Goal: Task Accomplishment & Management: Use online tool/utility

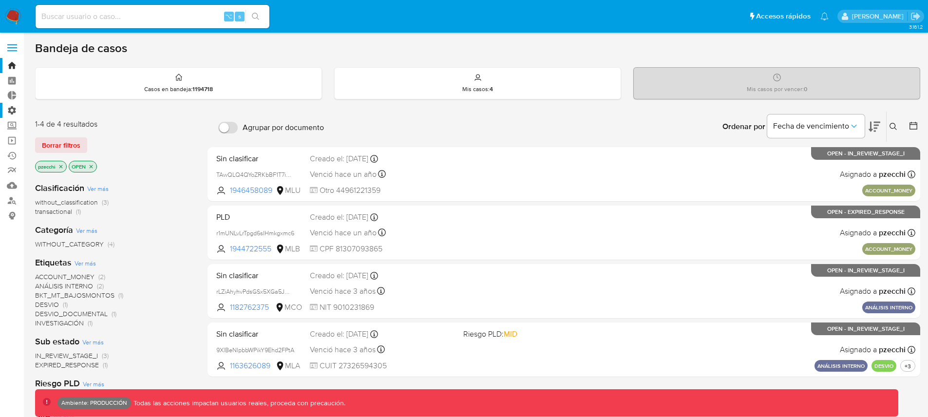
click at [14, 110] on label "Administración" at bounding box center [58, 110] width 116 height 15
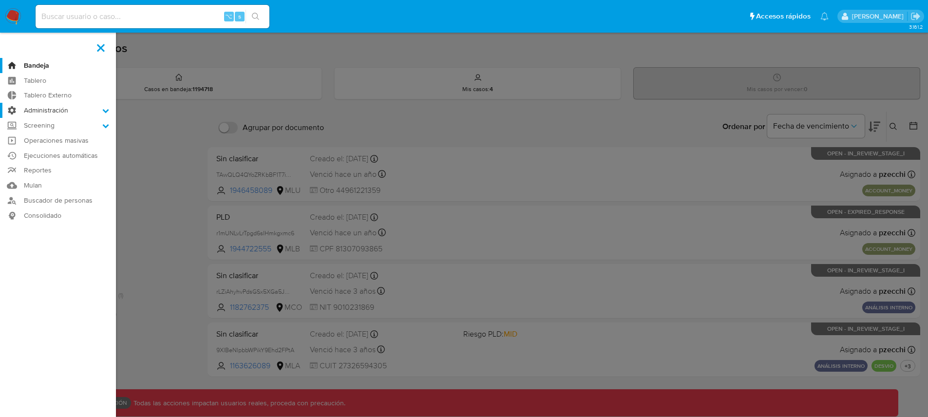
click at [0, 0] on input "Administración" at bounding box center [0, 0] width 0 height 0
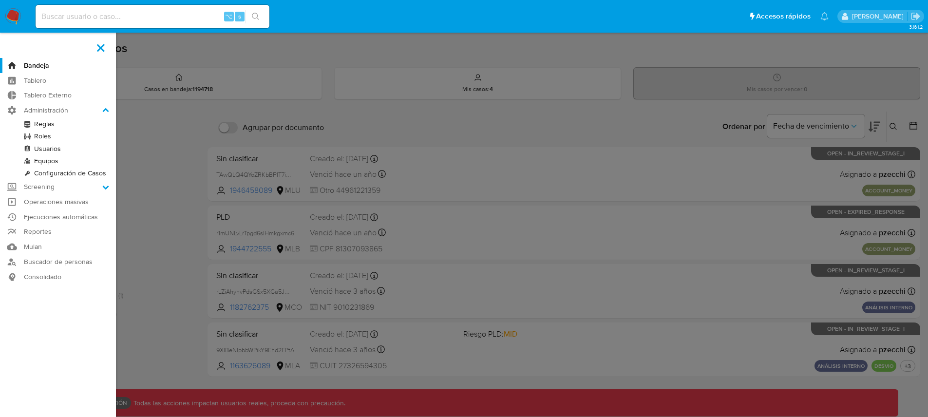
click at [42, 123] on link "Reglas" at bounding box center [58, 124] width 116 height 12
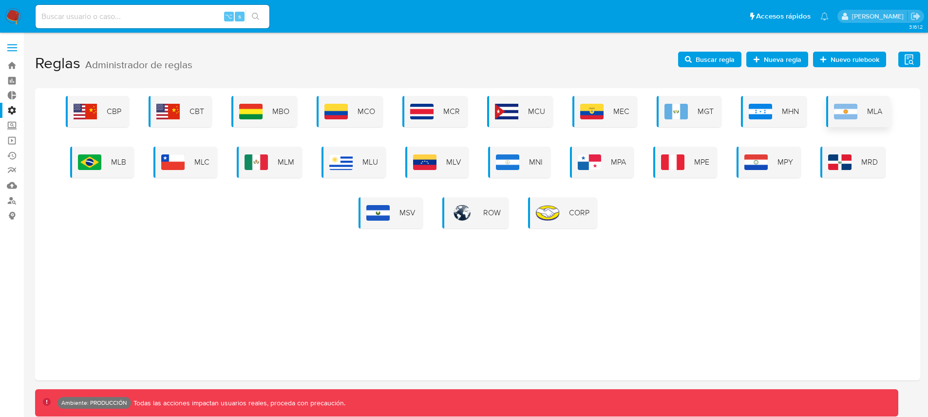
click at [855, 118] on img at bounding box center [845, 112] width 23 height 16
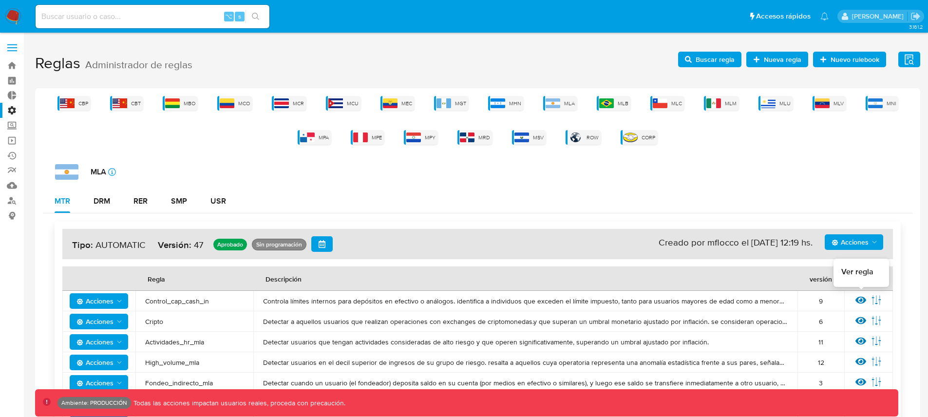
click at [860, 298] on icon at bounding box center [860, 300] width 11 height 7
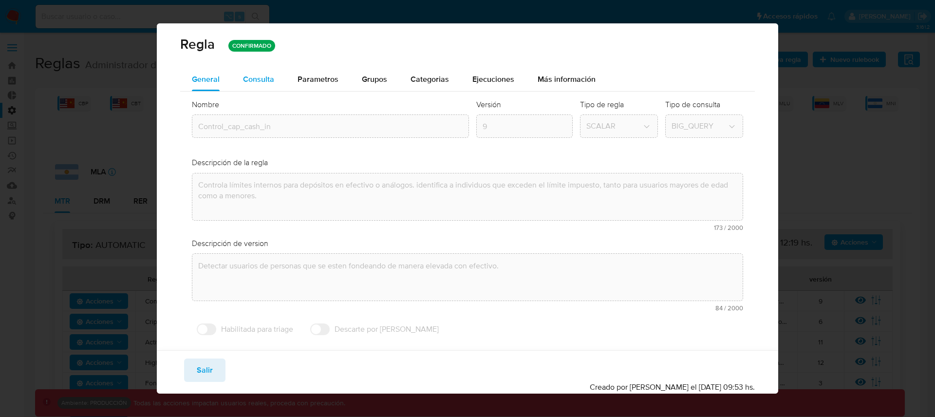
click at [272, 80] on span "Consulta" at bounding box center [258, 79] width 31 height 11
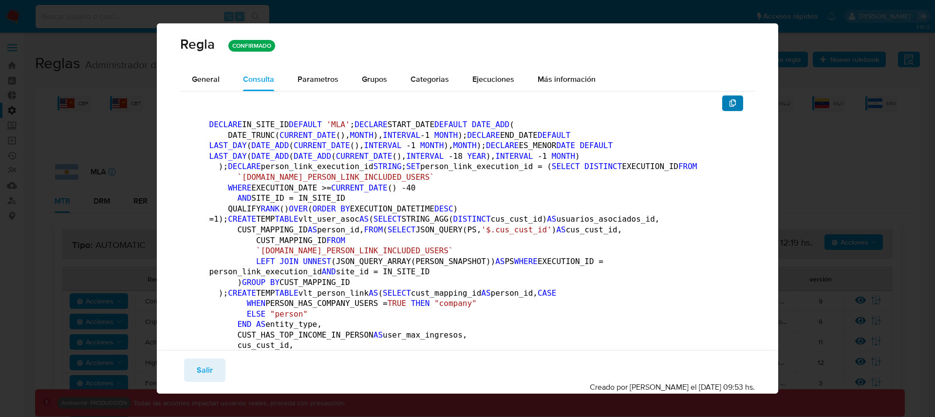
click at [730, 106] on button "button" at bounding box center [732, 103] width 21 height 16
click at [216, 368] on button "Salir" at bounding box center [204, 369] width 41 height 23
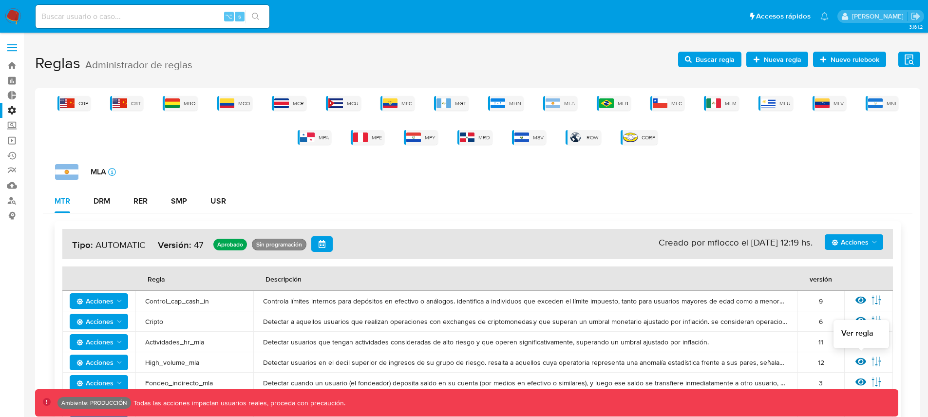
click at [862, 358] on icon at bounding box center [860, 361] width 11 height 7
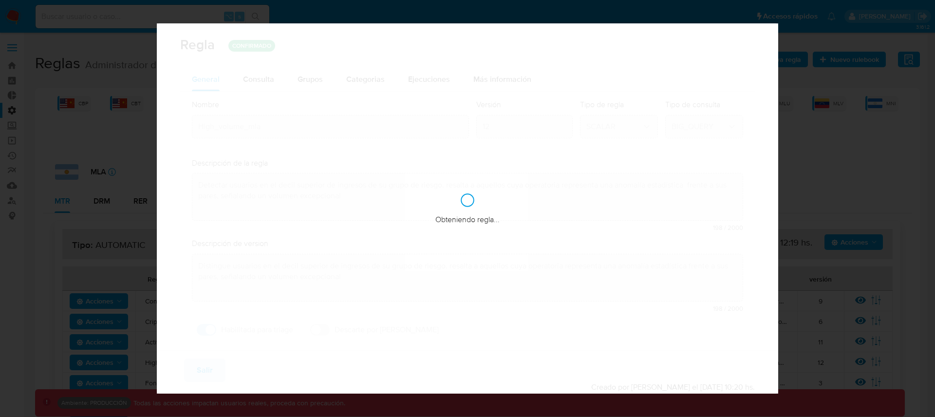
checkbox input "true"
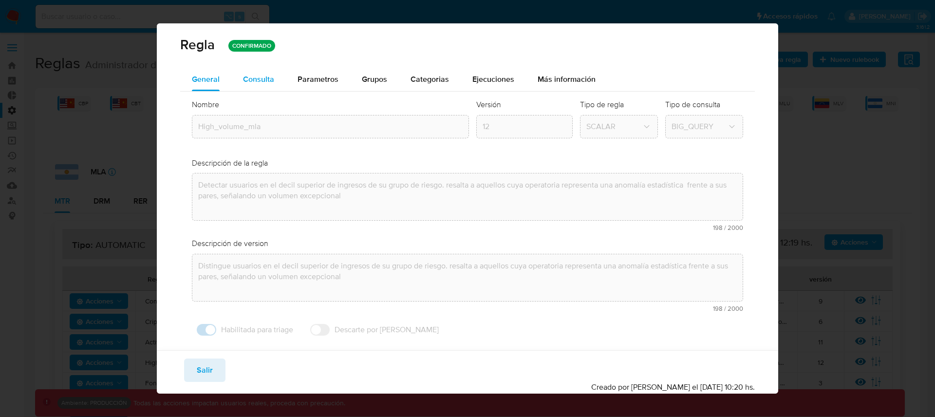
click at [264, 80] on span "Consulta" at bounding box center [258, 79] width 31 height 11
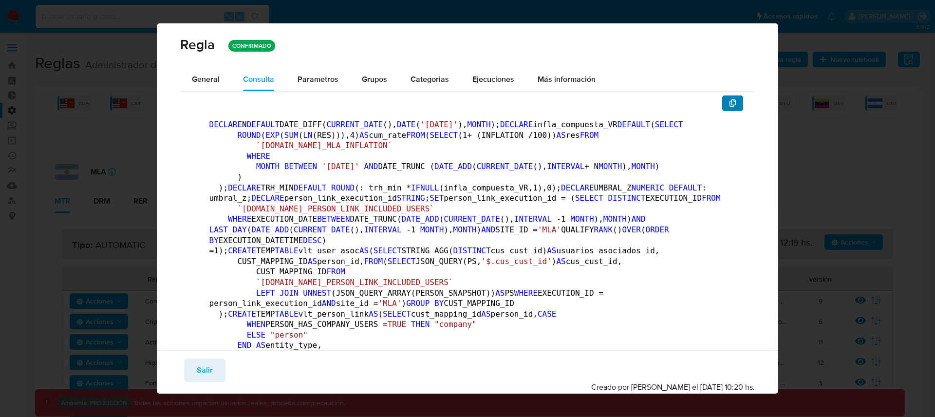
click at [729, 103] on icon "button" at bounding box center [733, 103] width 8 height 8
click at [198, 366] on span "Salir" at bounding box center [205, 369] width 16 height 21
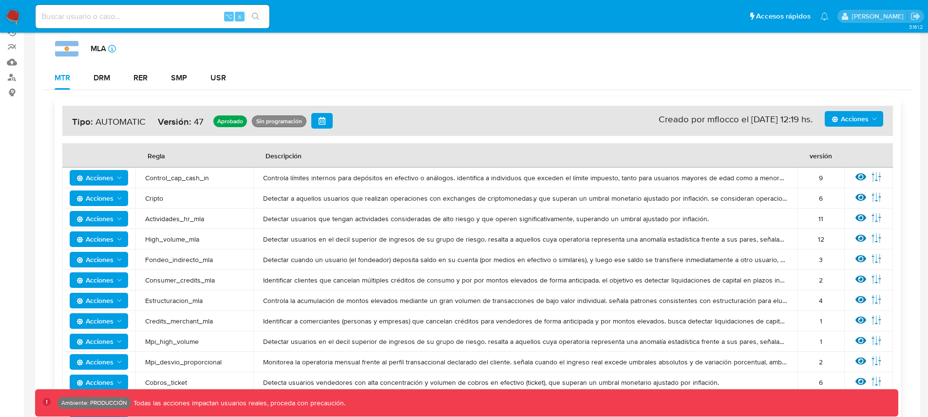
scroll to position [140, 0]
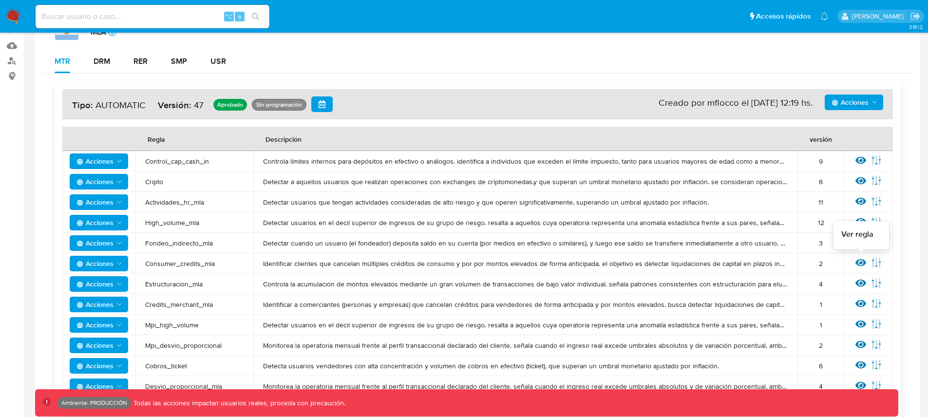
click at [860, 260] on icon at bounding box center [860, 262] width 11 height 11
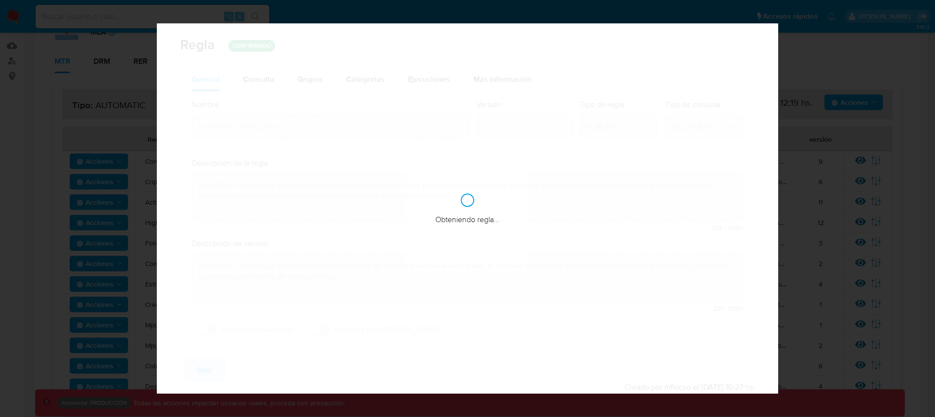
checkbox input "false"
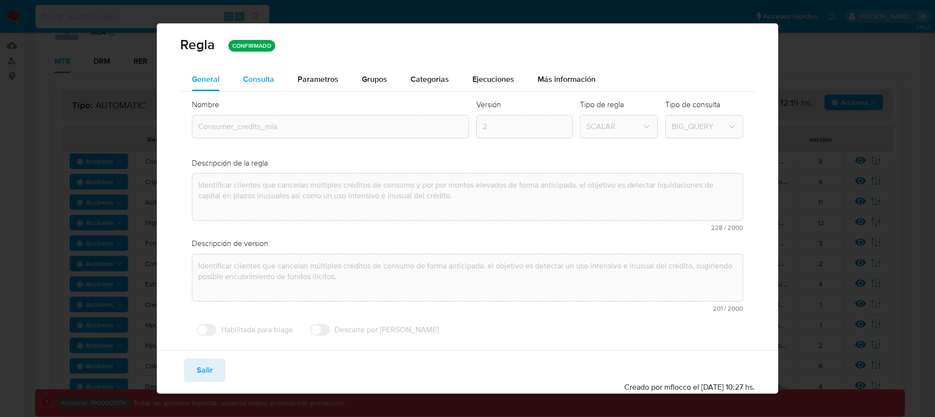
click at [254, 83] on span "Consulta" at bounding box center [258, 79] width 31 height 11
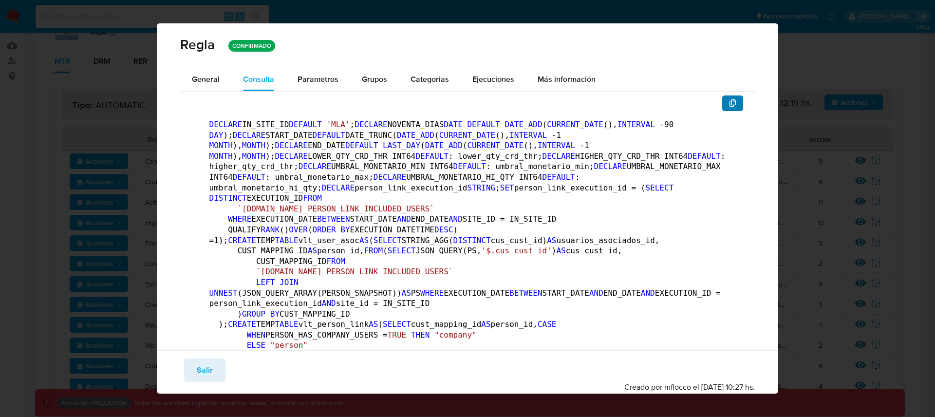
click at [722, 104] on button "button" at bounding box center [732, 103] width 21 height 16
click at [186, 372] on button "Salir" at bounding box center [204, 369] width 41 height 23
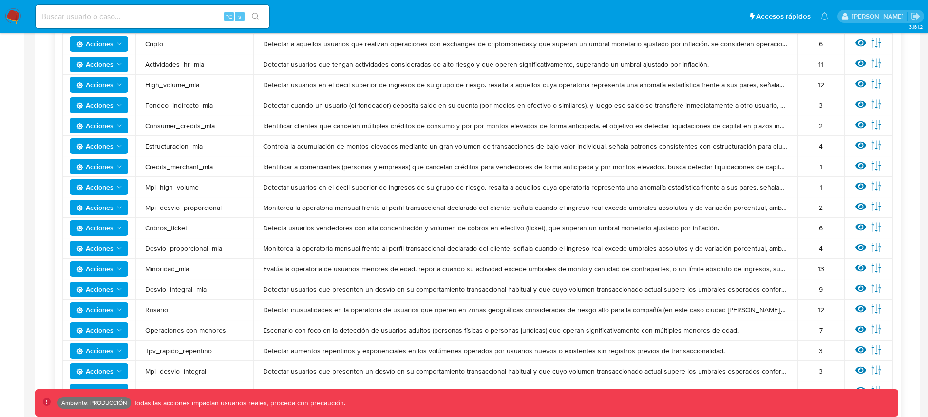
scroll to position [294, 0]
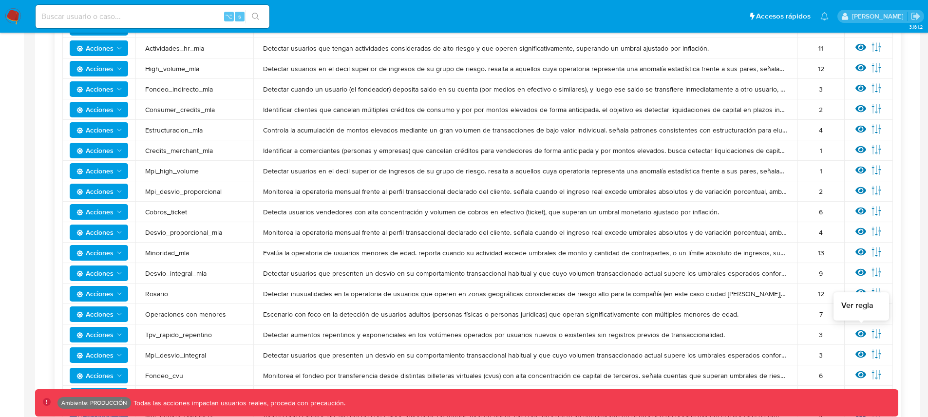
click at [861, 332] on icon at bounding box center [860, 333] width 11 height 7
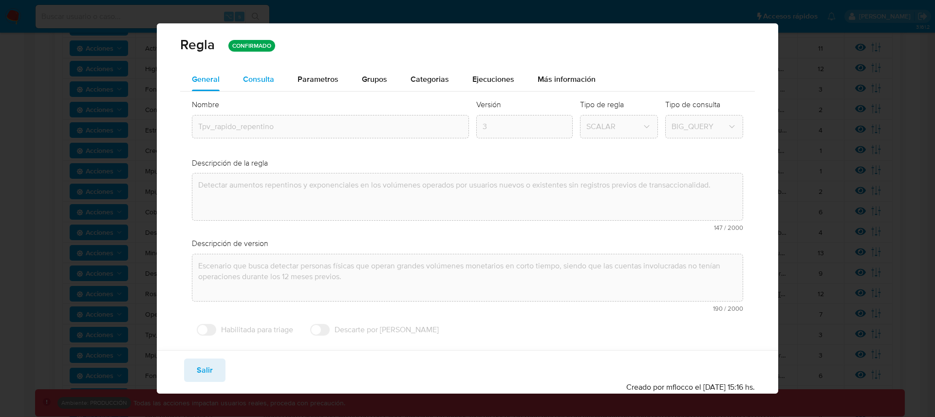
click at [265, 85] on div "Consulta" at bounding box center [258, 79] width 31 height 23
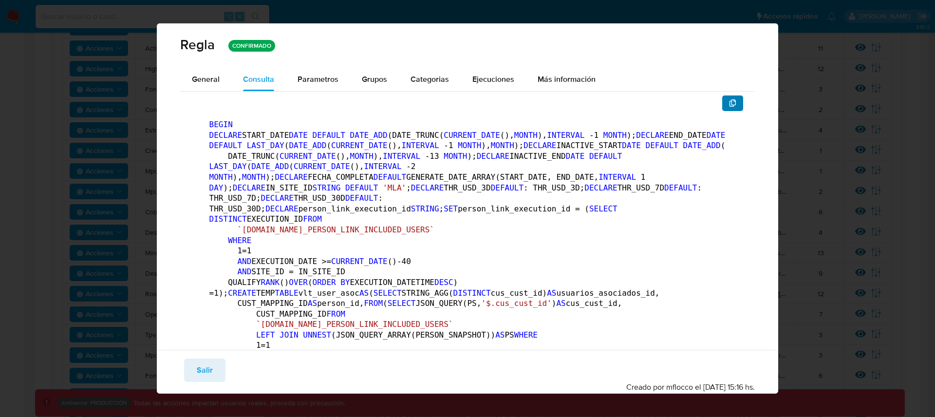
click at [729, 108] on span "button" at bounding box center [733, 103] width 8 height 14
click at [202, 372] on span "Salir" at bounding box center [205, 369] width 16 height 21
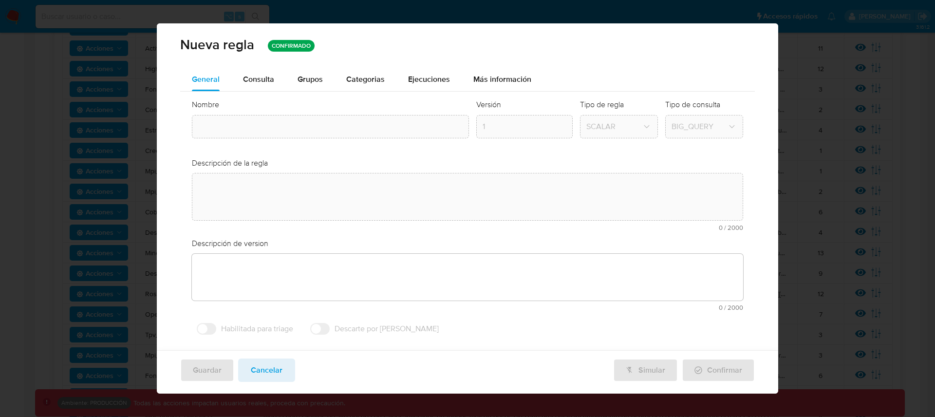
type input "Tpv_rapido_repentino"
type textarea "Detectar aumentos repentinos y exponenciales en los volúmenes operados por usua…"
type textarea "Escenario que busca detectar personas físicas que operan grandes volúmenes mone…"
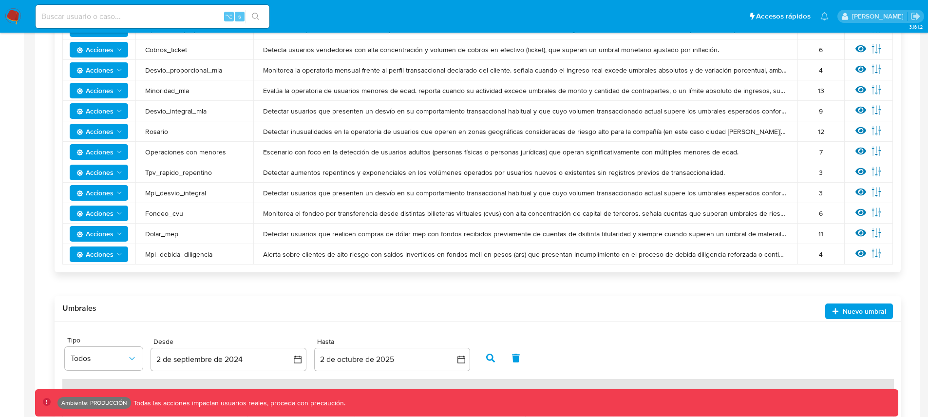
scroll to position [479, 0]
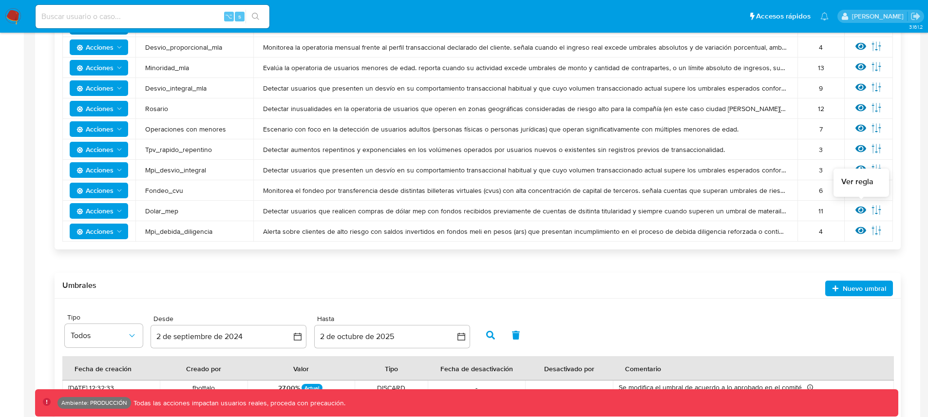
click at [860, 208] on icon at bounding box center [860, 209] width 11 height 7
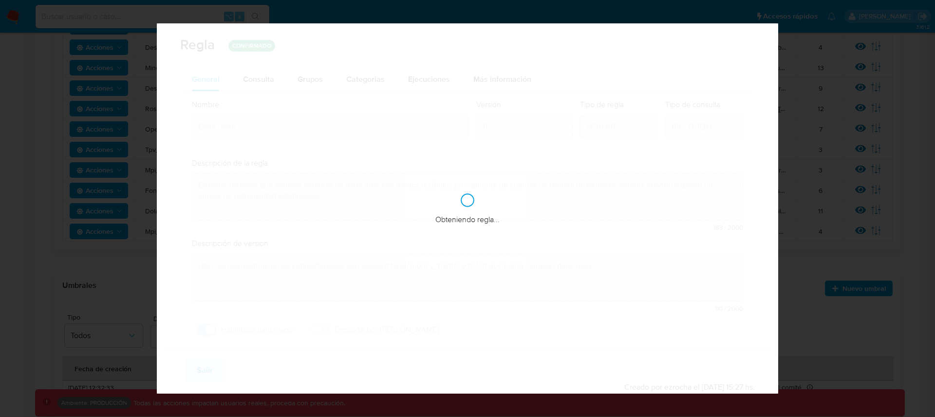
checkbox input "true"
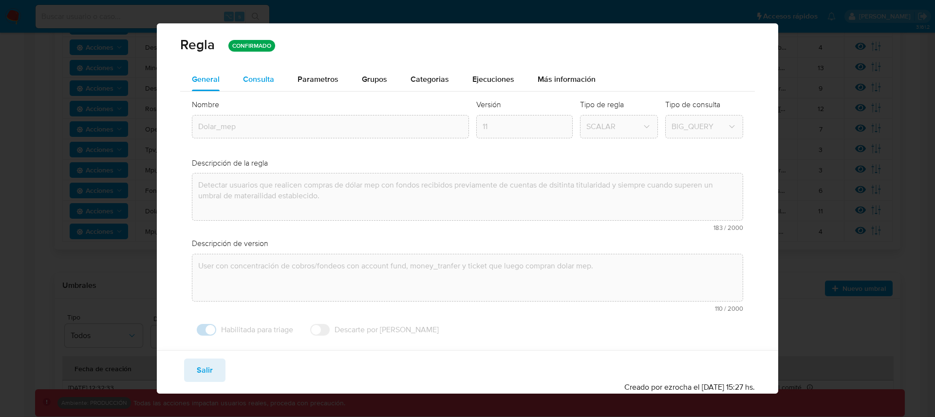
click at [265, 82] on span "Consulta" at bounding box center [258, 79] width 31 height 11
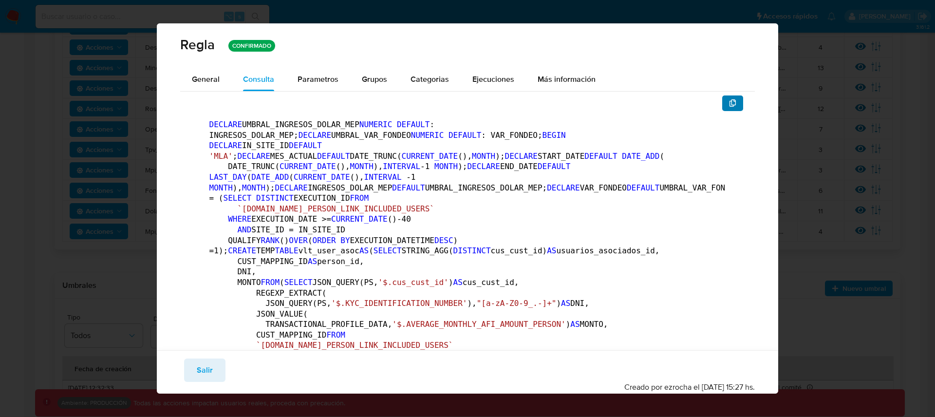
click at [722, 103] on button "button" at bounding box center [732, 103] width 21 height 16
click at [214, 369] on button "Salir" at bounding box center [204, 369] width 41 height 23
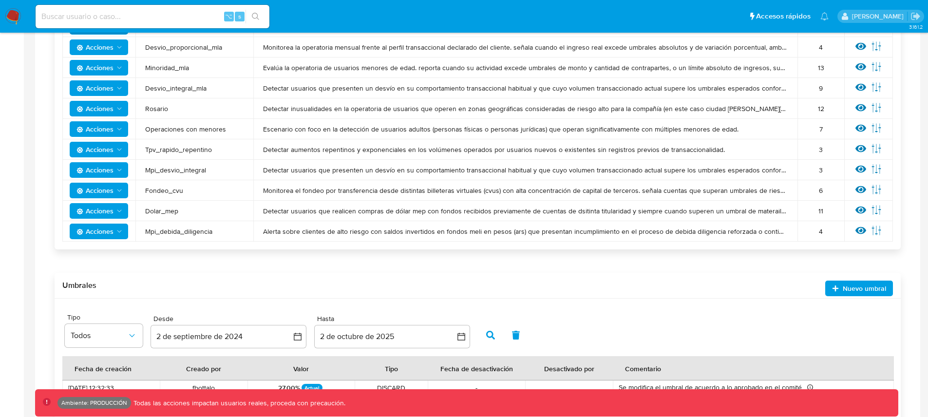
drag, startPoint x: 862, startPoint y: 66, endPoint x: 620, endPoint y: 150, distance: 256.2
click at [669, 135] on tbody "Acciones Control_cap_cash_in Controla límites internos para depósitos en efecti…" at bounding box center [477, 26] width 830 height 429
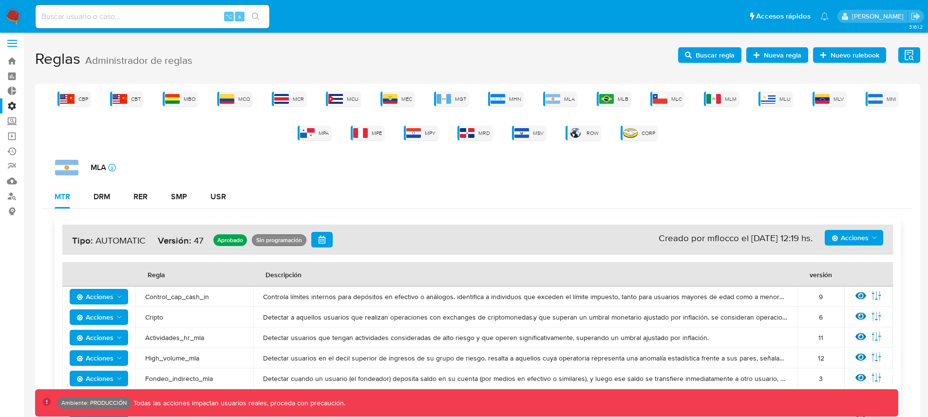
scroll to position [0, 0]
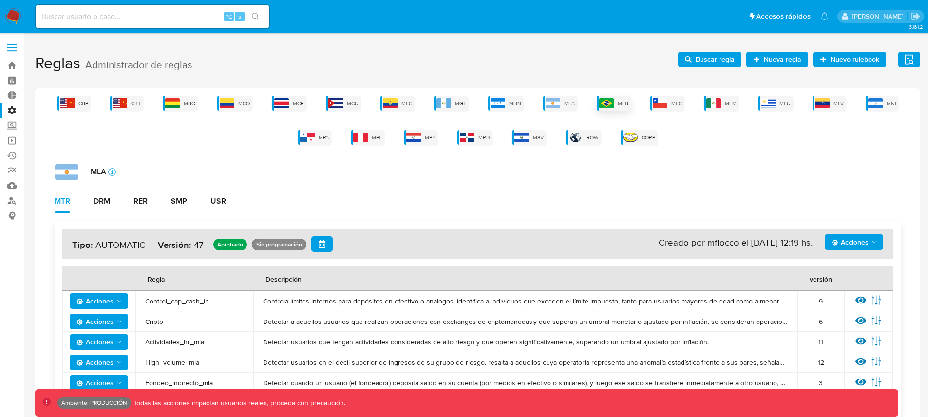
click at [618, 100] on span "MLB" at bounding box center [622, 103] width 11 height 7
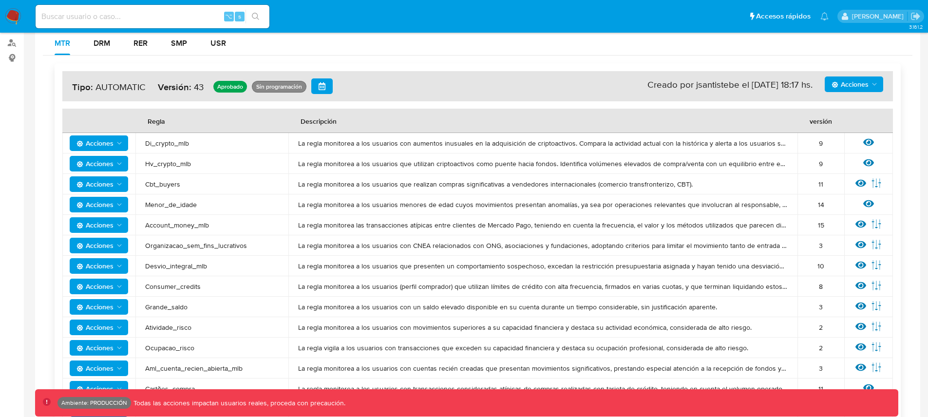
scroll to position [176, 0]
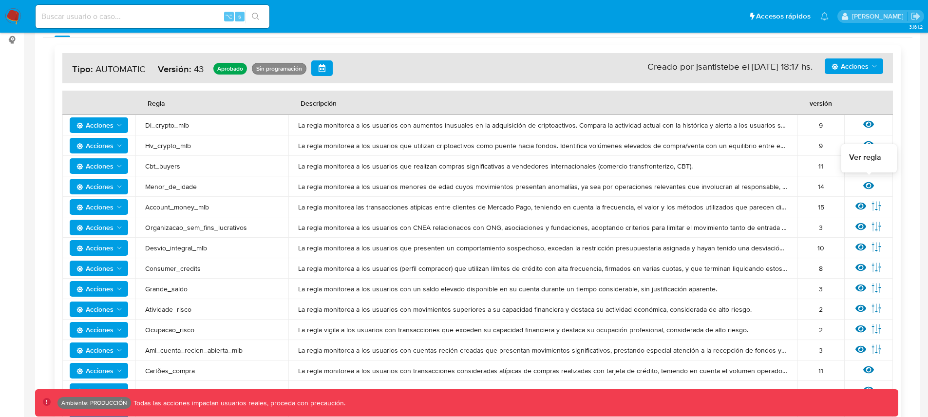
click at [870, 185] on icon at bounding box center [868, 185] width 11 height 7
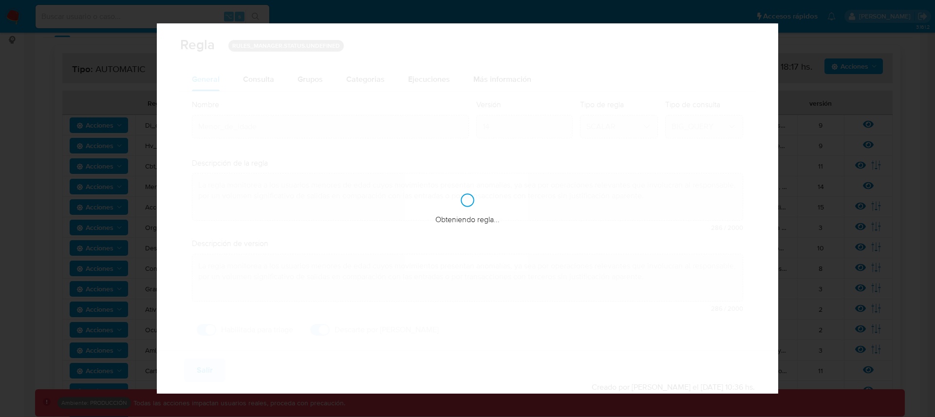
checkbox input "true"
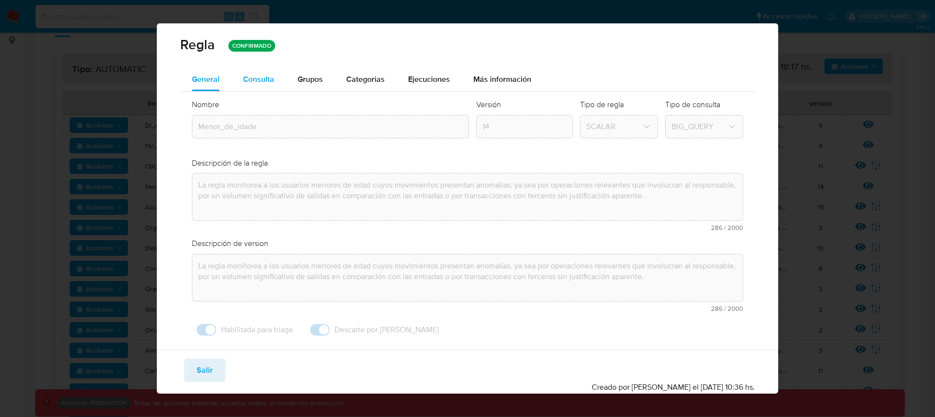
click at [264, 83] on span "Consulta" at bounding box center [258, 79] width 31 height 11
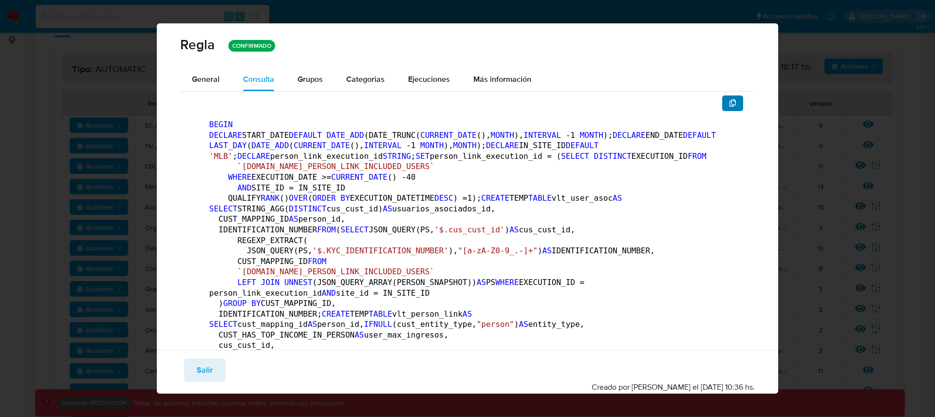
click at [729, 106] on icon "button" at bounding box center [733, 103] width 8 height 8
click at [212, 368] on button "Salir" at bounding box center [204, 369] width 41 height 23
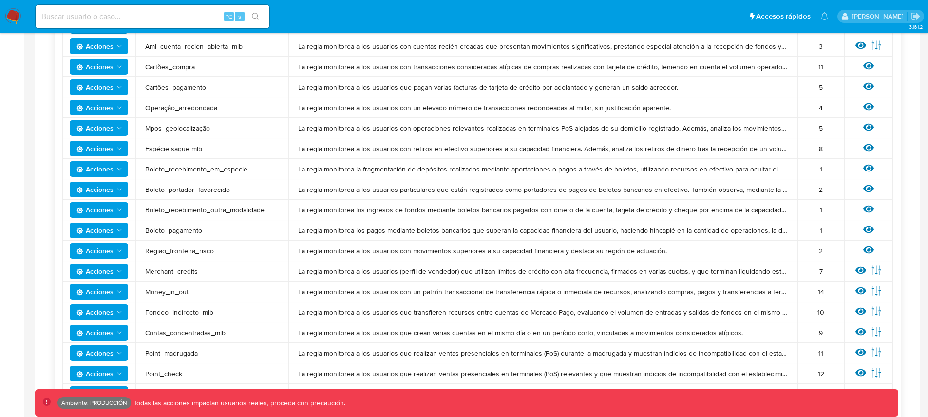
scroll to position [500, 0]
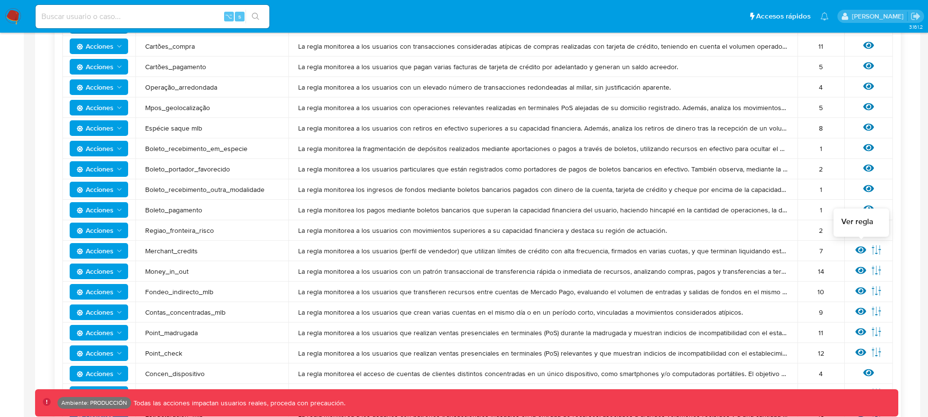
click at [858, 248] on icon at bounding box center [860, 249] width 11 height 11
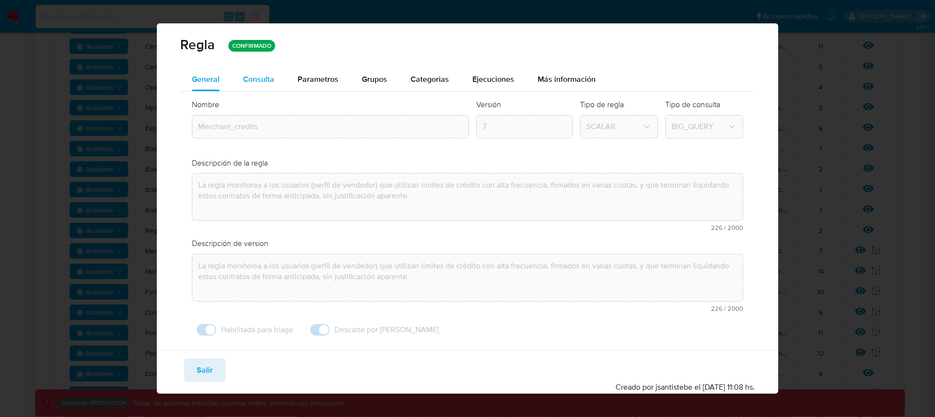
click at [258, 75] on span "Consulta" at bounding box center [258, 79] width 31 height 11
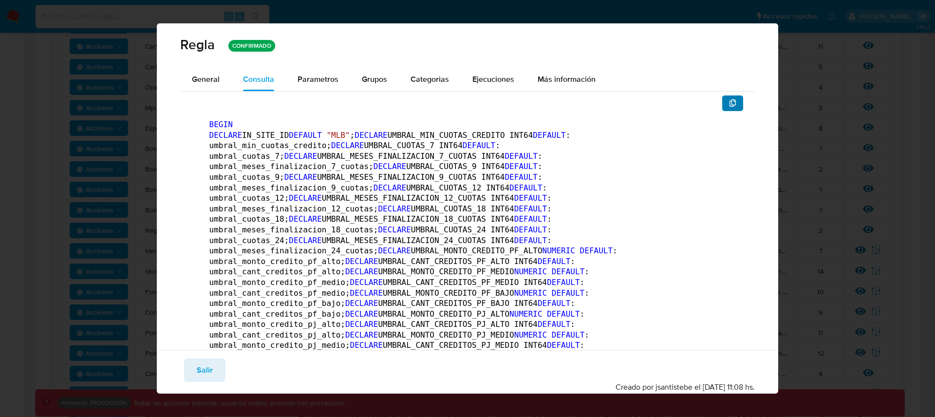
click at [729, 103] on icon "button" at bounding box center [733, 103] width 8 height 8
click at [215, 367] on button "Salir" at bounding box center [204, 369] width 41 height 23
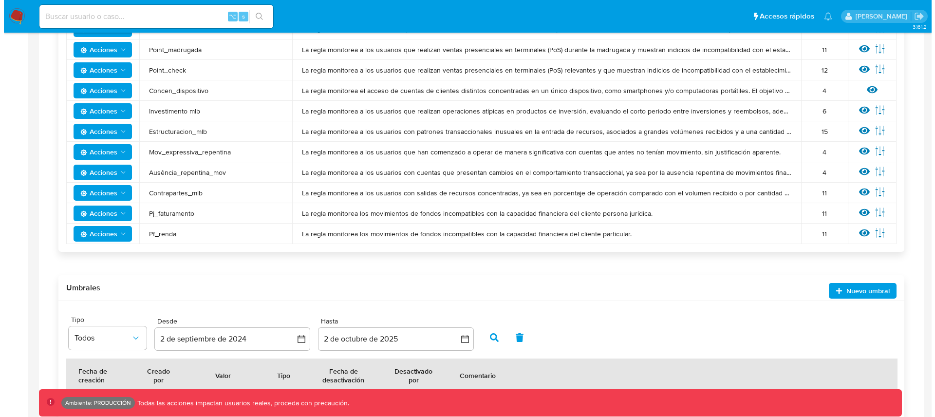
scroll to position [824, 0]
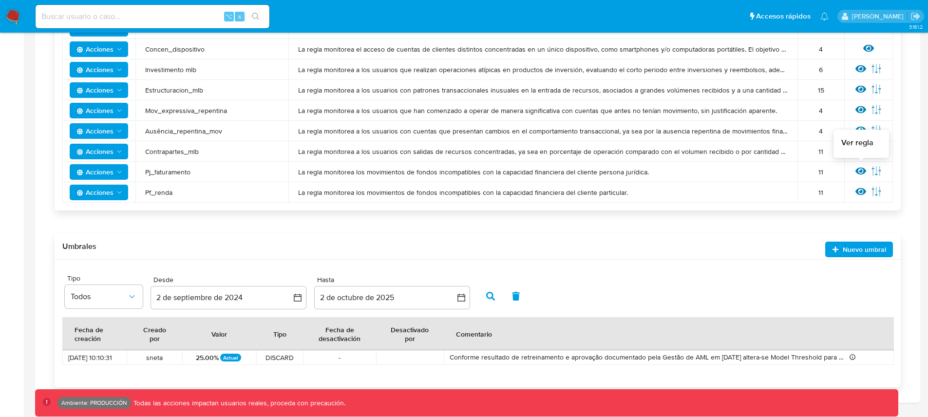
click at [861, 169] on icon at bounding box center [860, 170] width 11 height 7
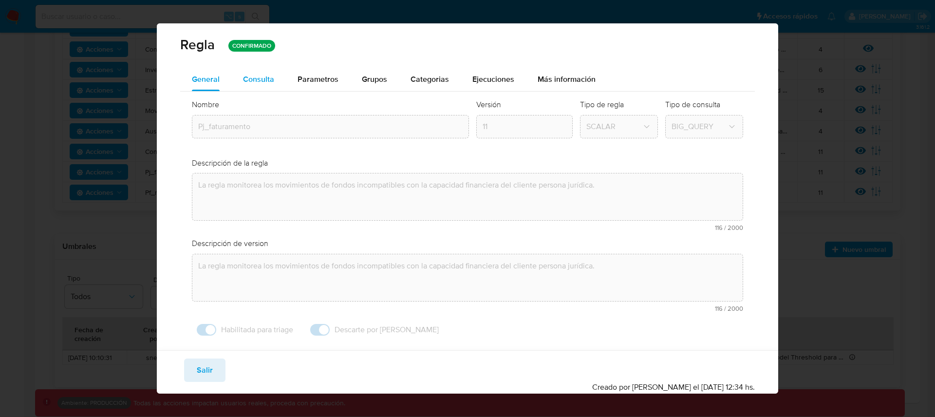
click at [264, 80] on span "Consulta" at bounding box center [258, 79] width 31 height 11
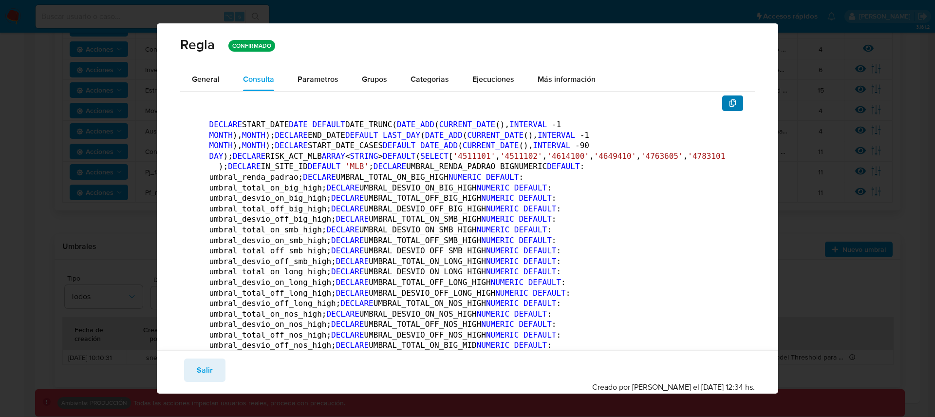
click at [731, 103] on button "button" at bounding box center [732, 103] width 21 height 16
